Goal: Find specific page/section: Find specific page/section

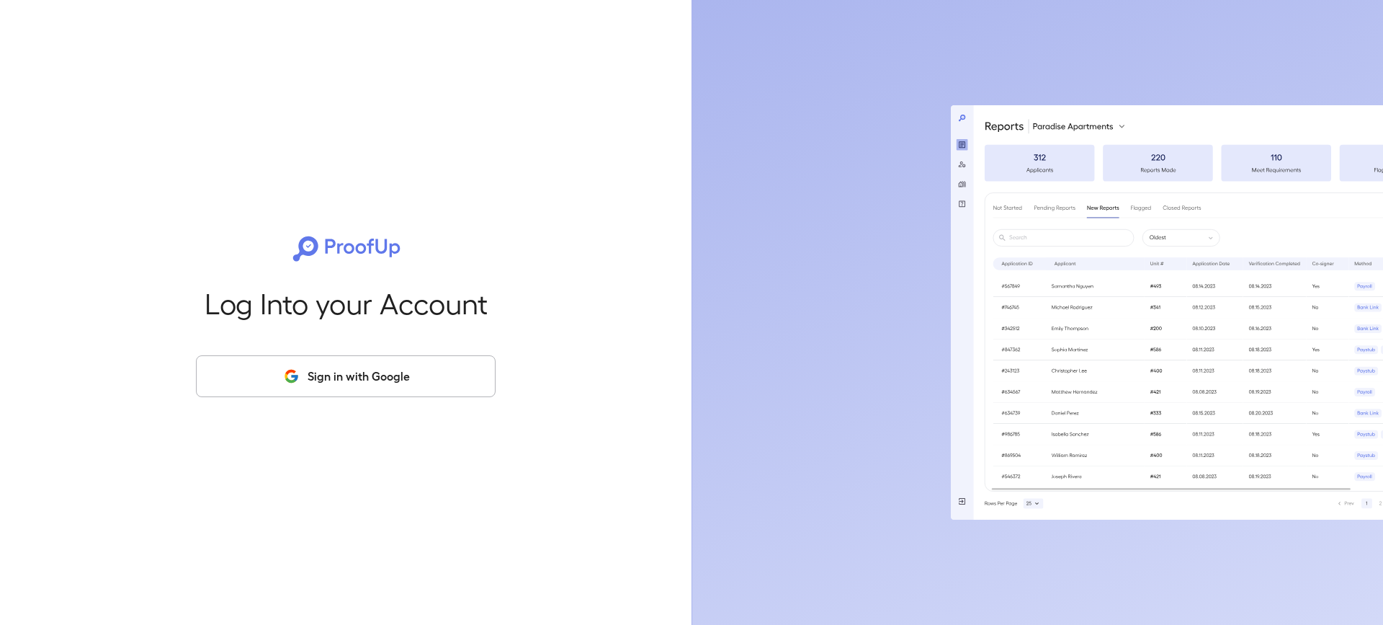
click at [347, 365] on button "Sign in with Google" at bounding box center [346, 376] width 300 height 42
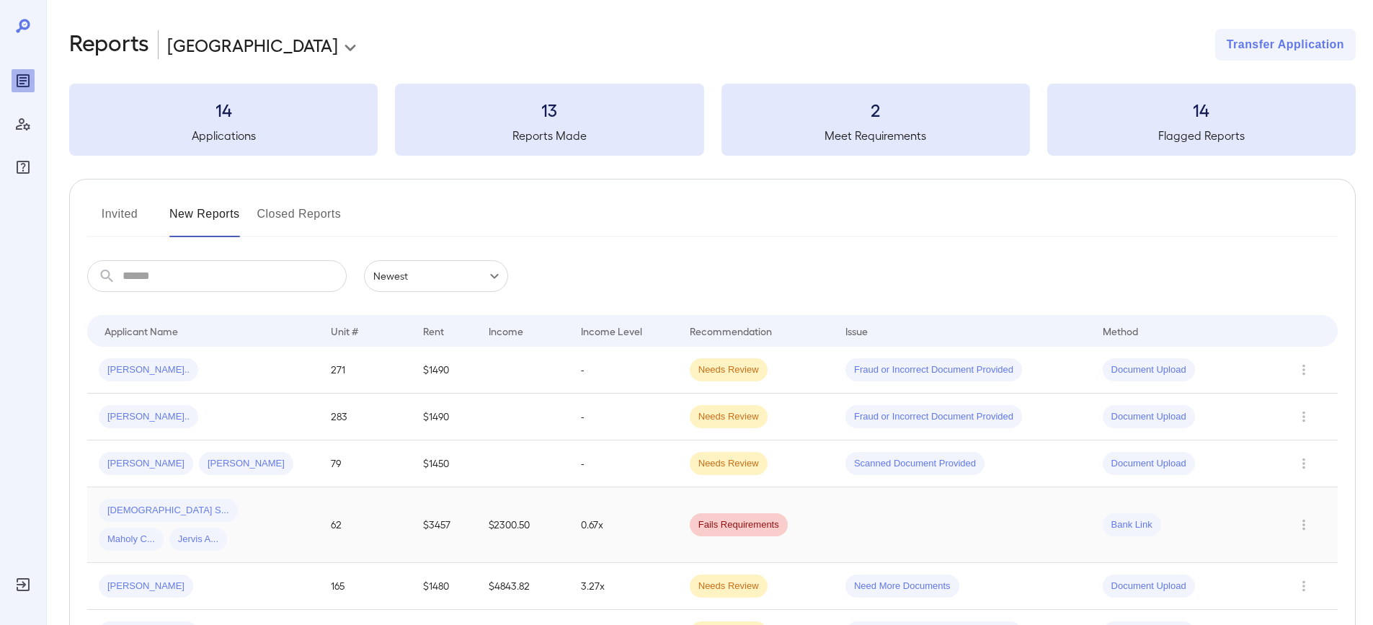
scroll to position [79, 0]
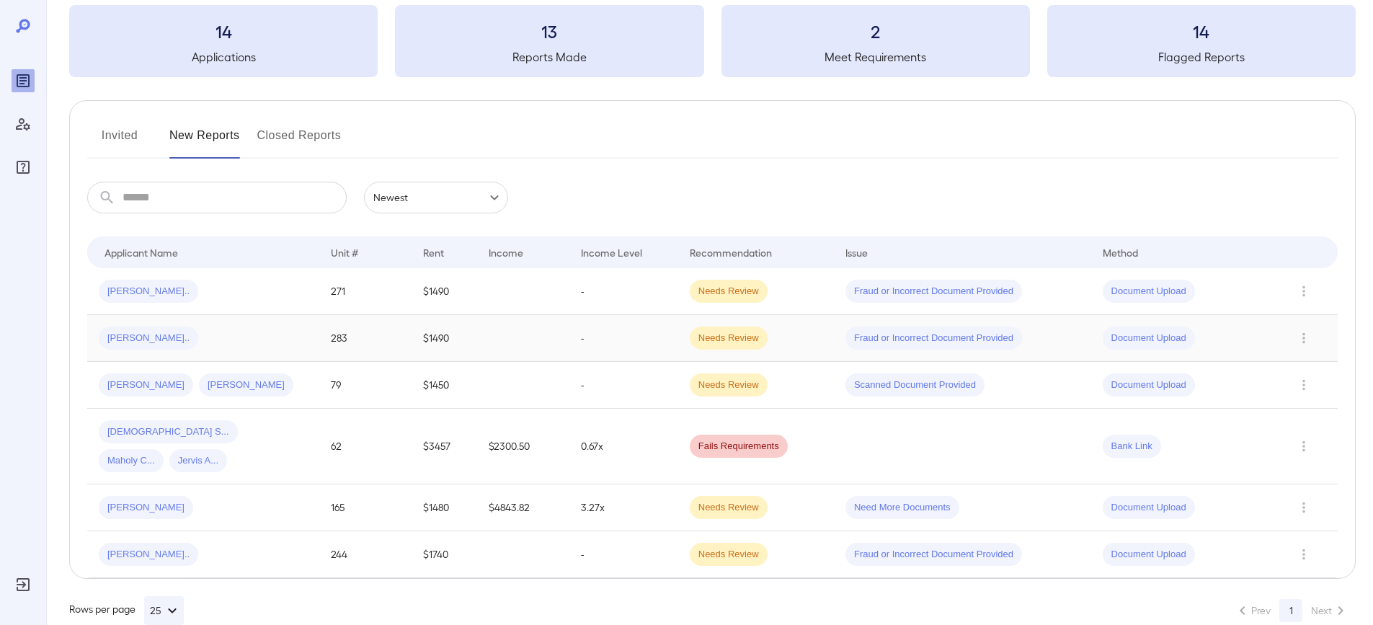
click at [135, 340] on span "[PERSON_NAME].." at bounding box center [148, 338] width 99 height 14
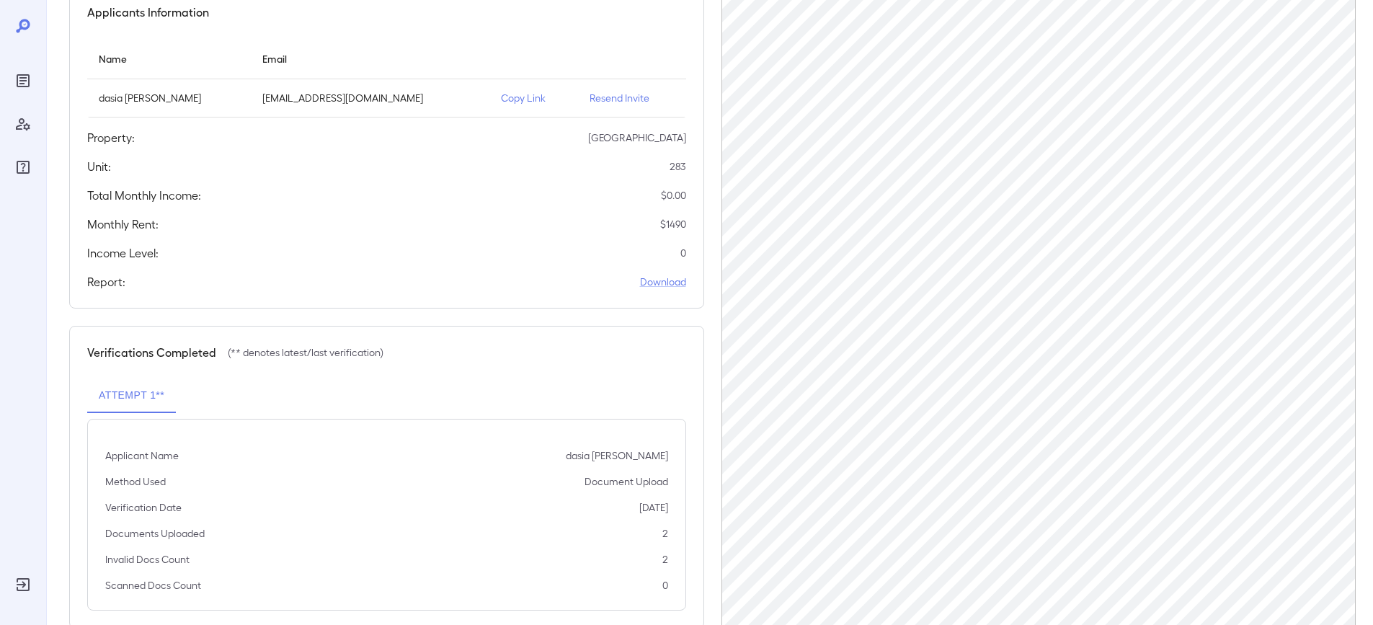
scroll to position [177, 0]
